Goal: Task Accomplishment & Management: Use online tool/utility

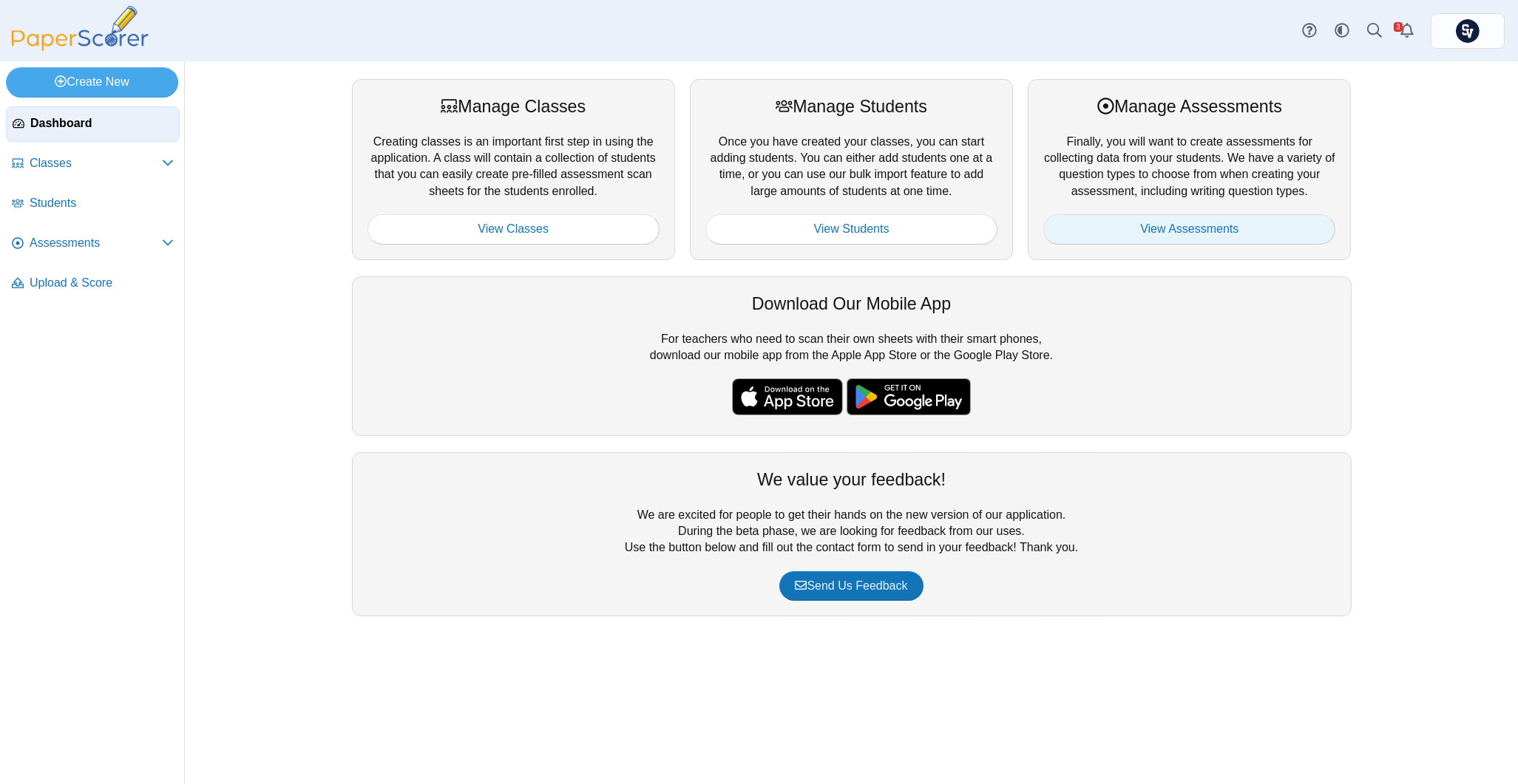
click at [1245, 220] on link "View Assessments" at bounding box center [1189, 229] width 292 height 29
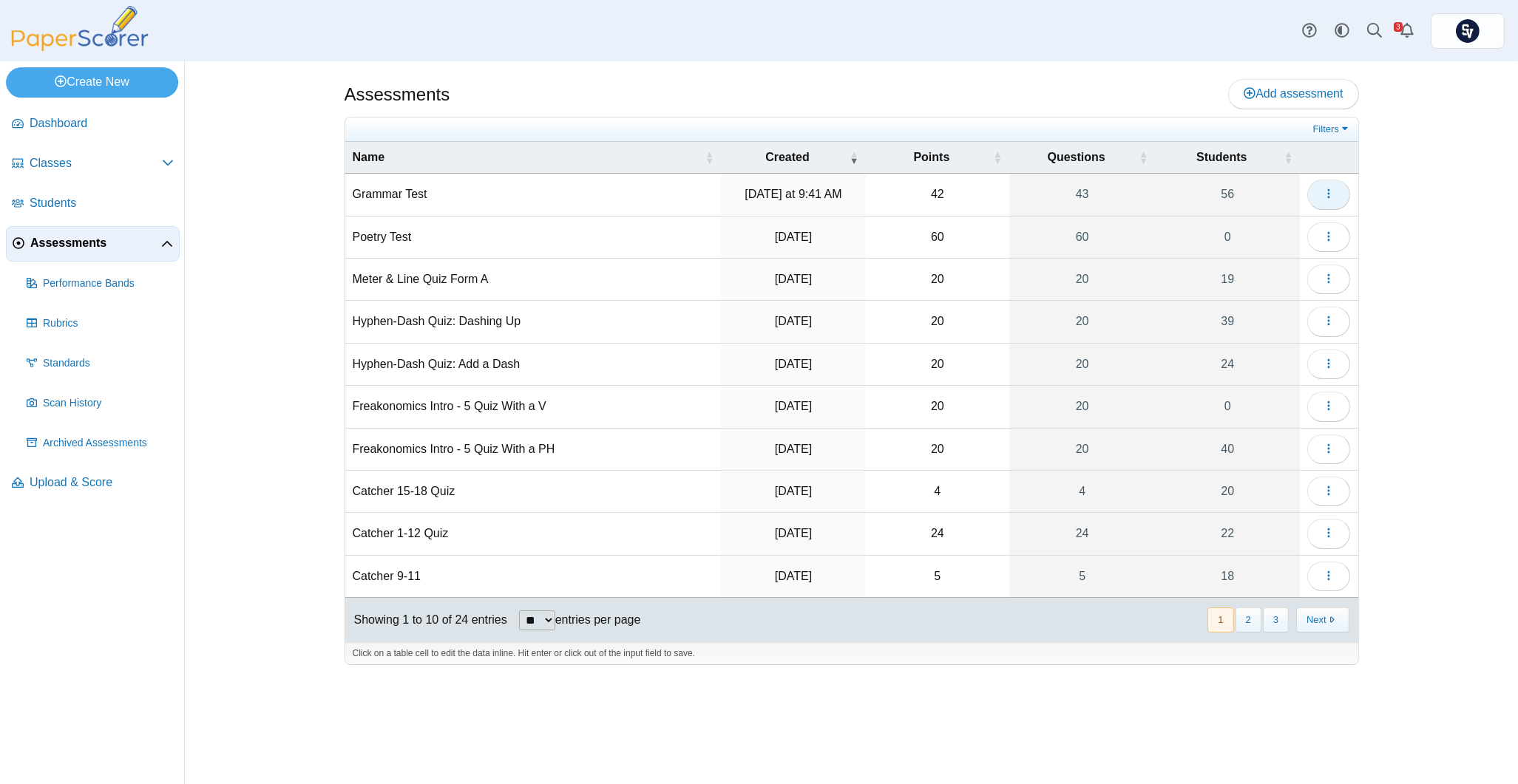
click at [1341, 183] on button "button" at bounding box center [1328, 195] width 43 height 29
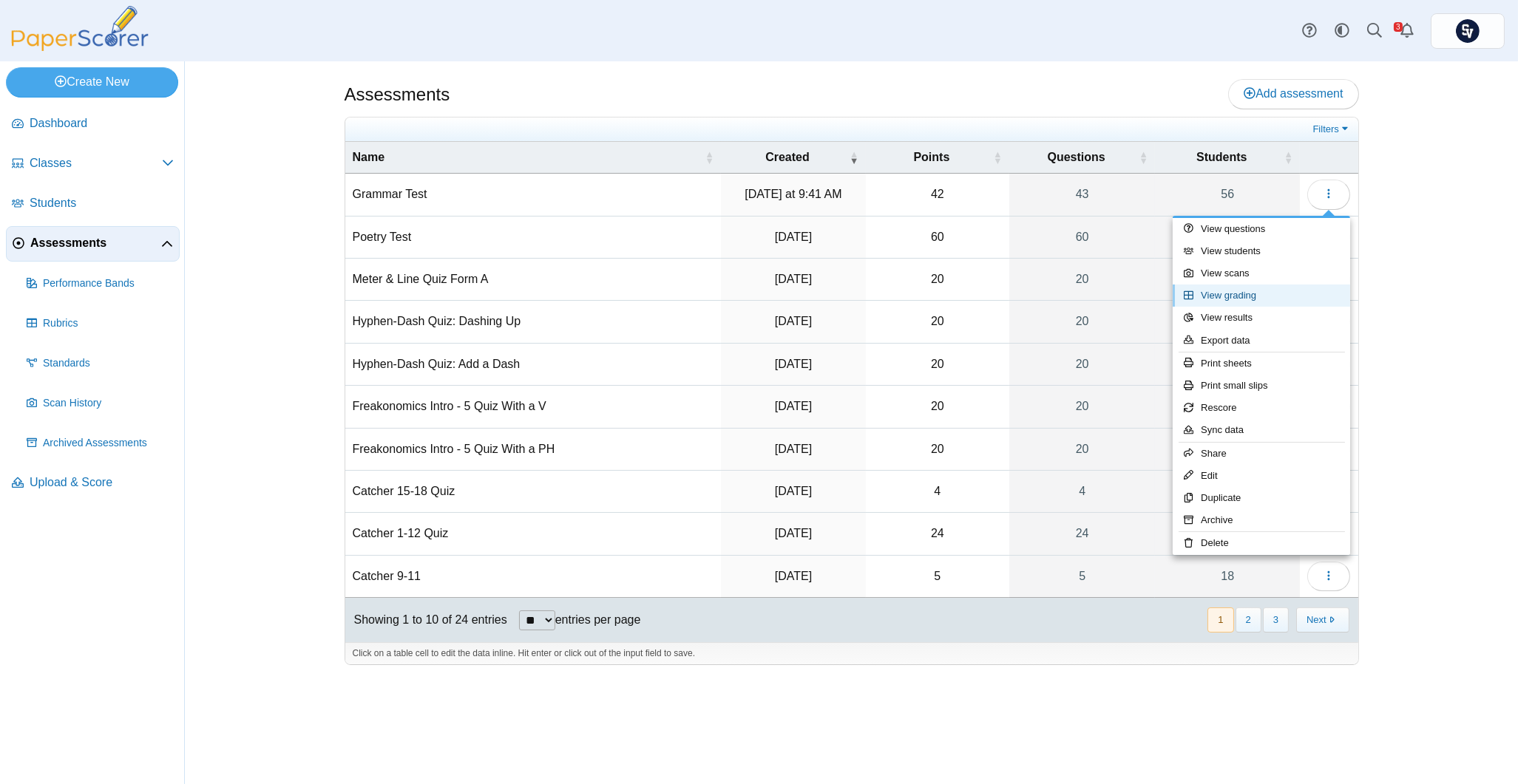
click at [1270, 294] on link "View grading" at bounding box center [1261, 296] width 177 height 22
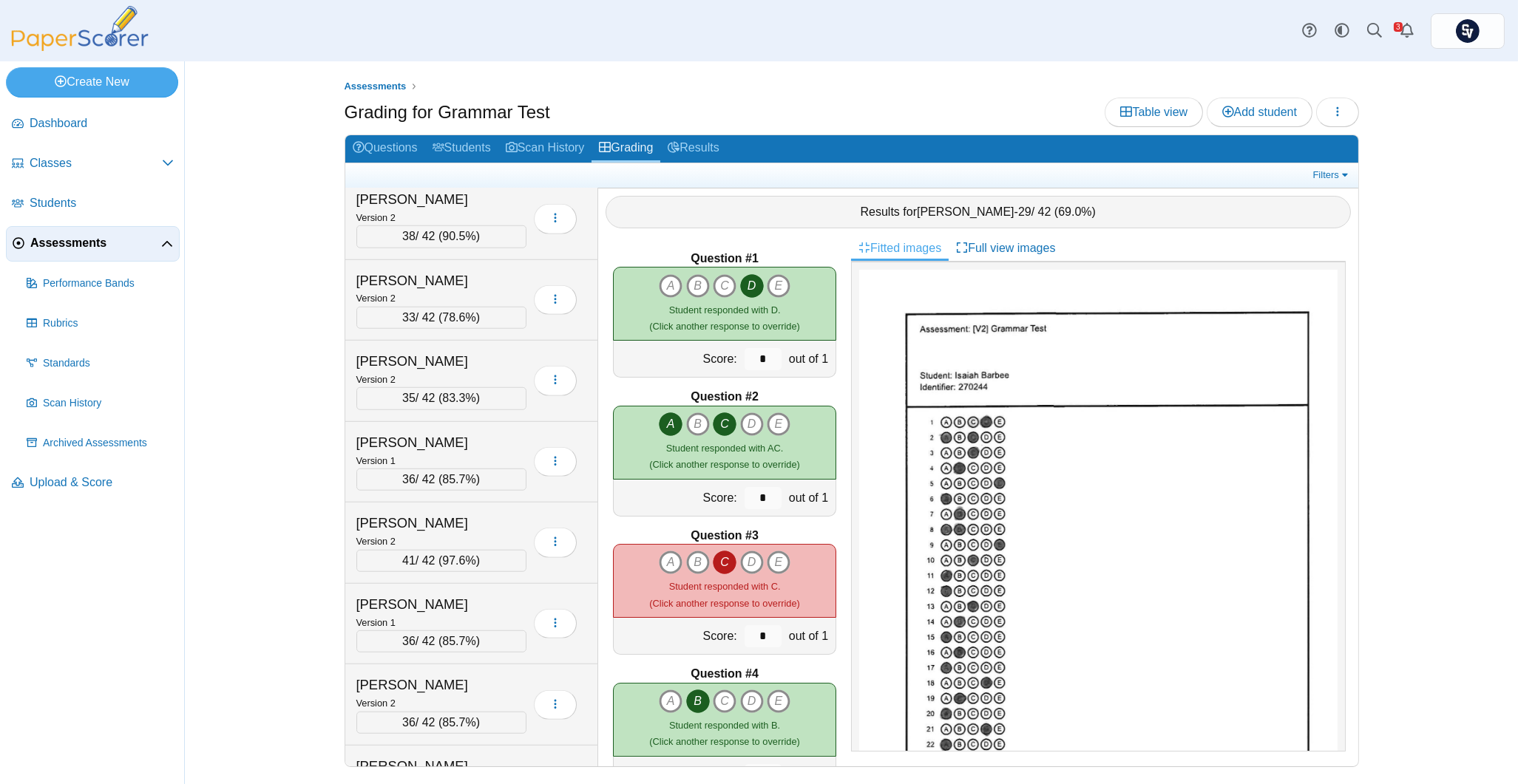
scroll to position [3456, 0]
